Goal: Task Accomplishment & Management: Manage account settings

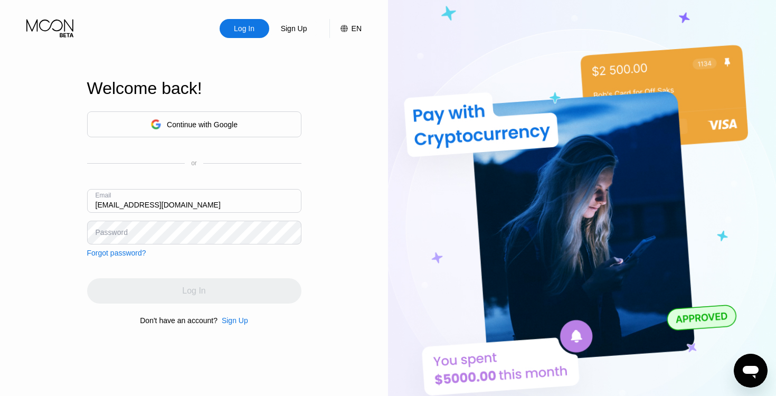
type input "[EMAIL_ADDRESS][DOMAIN_NAME]"
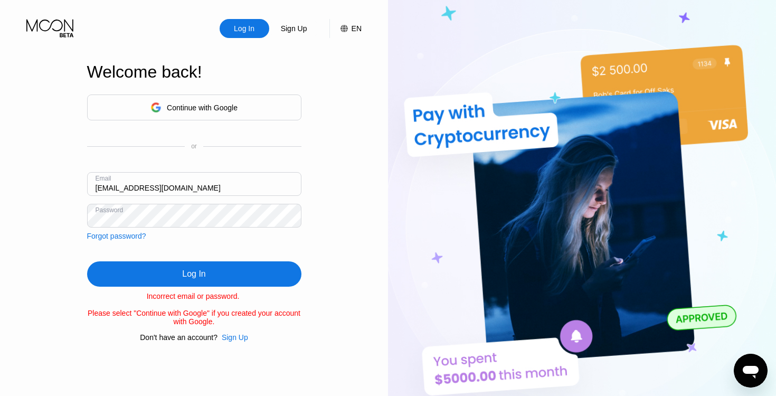
click at [199, 227] on div "Continue with Google or Email [EMAIL_ADDRESS][DOMAIN_NAME] Password Forgot pass…" at bounding box center [194, 168] width 214 height 146
click at [197, 277] on div "Log In" at bounding box center [193, 274] width 23 height 11
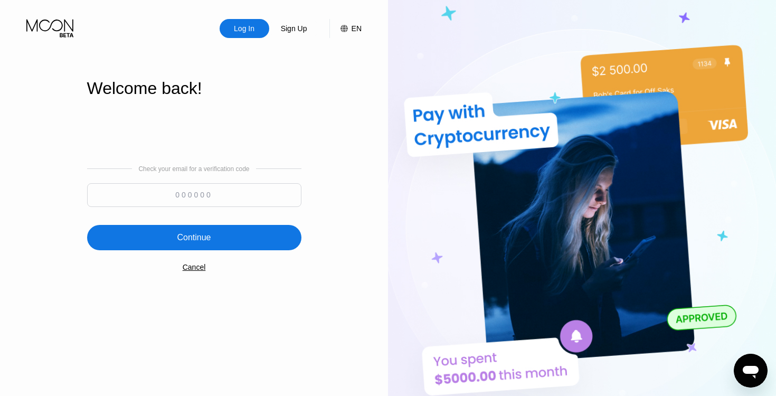
click at [219, 201] on input at bounding box center [194, 195] width 214 height 24
paste input "671981"
type input "671981"
click at [203, 244] on div "Continue" at bounding box center [194, 237] width 214 height 25
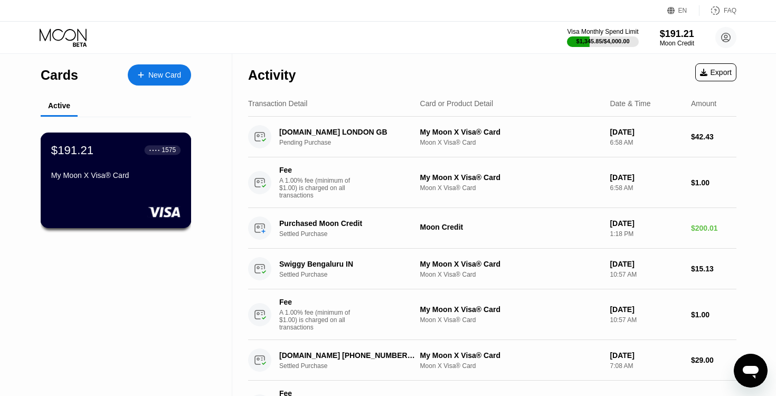
click at [108, 181] on div "My Moon X Visa® Card" at bounding box center [115, 177] width 129 height 13
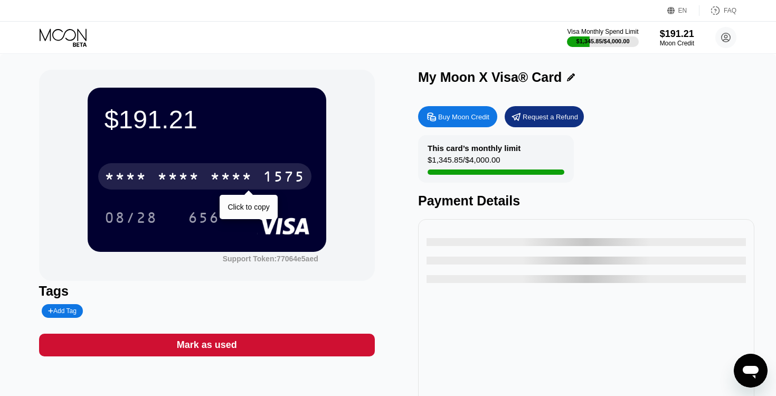
click at [189, 170] on div "* * * *" at bounding box center [178, 177] width 42 height 17
